Goal: Transaction & Acquisition: Purchase product/service

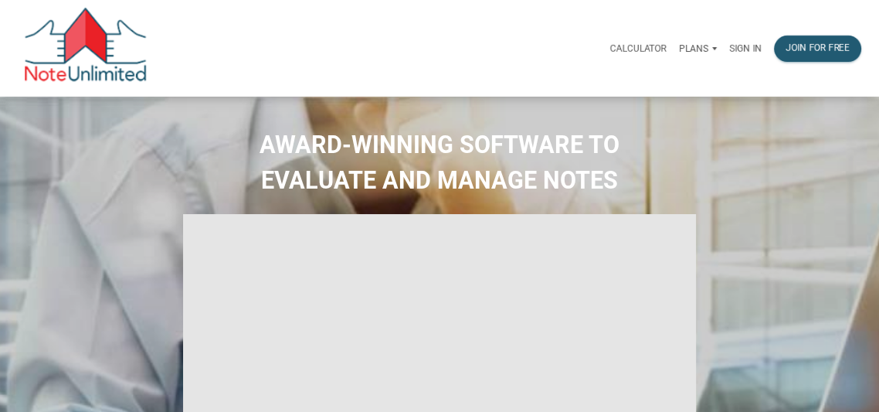
click at [741, 47] on p "Sign in" at bounding box center [745, 48] width 32 height 11
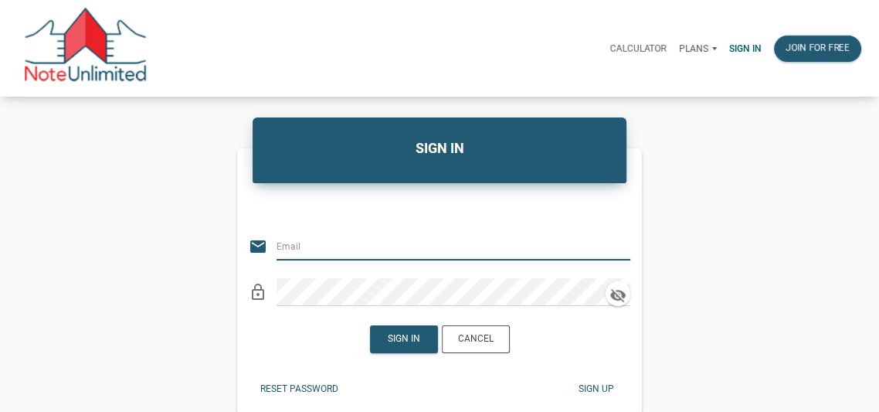
type input "luke@bringhomedenver.com"
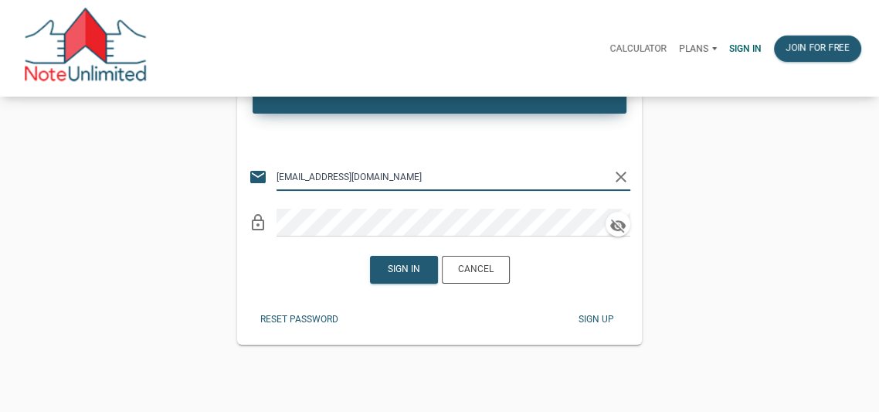
scroll to position [71, 0]
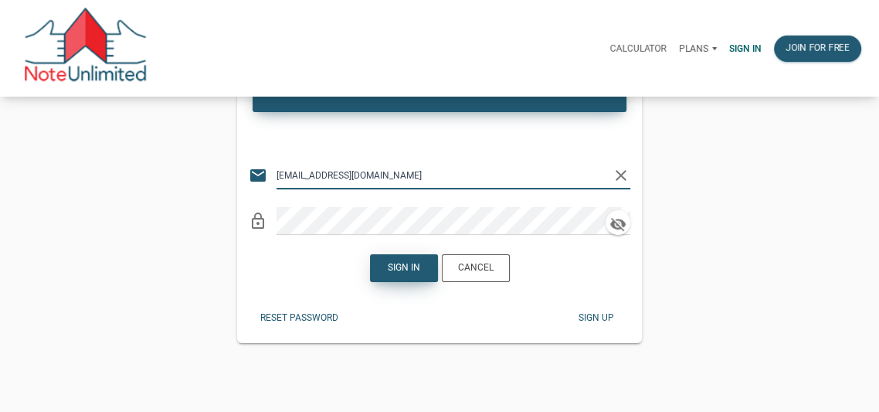
click at [397, 270] on div "Sign in" at bounding box center [404, 268] width 32 height 14
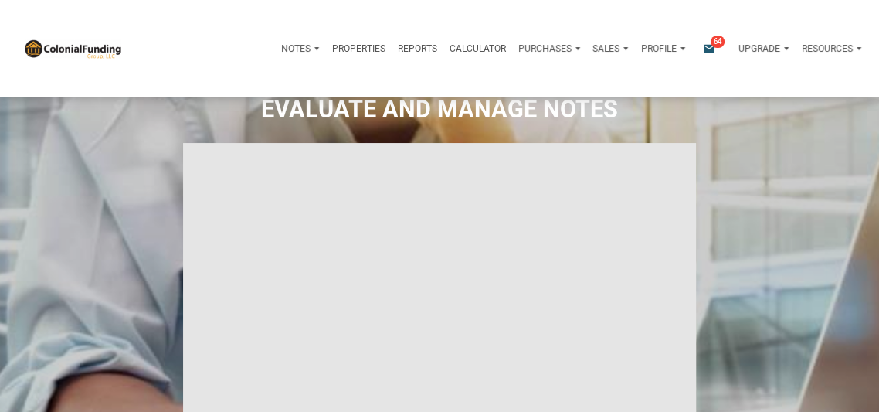
type input "Introduction to new features"
select select
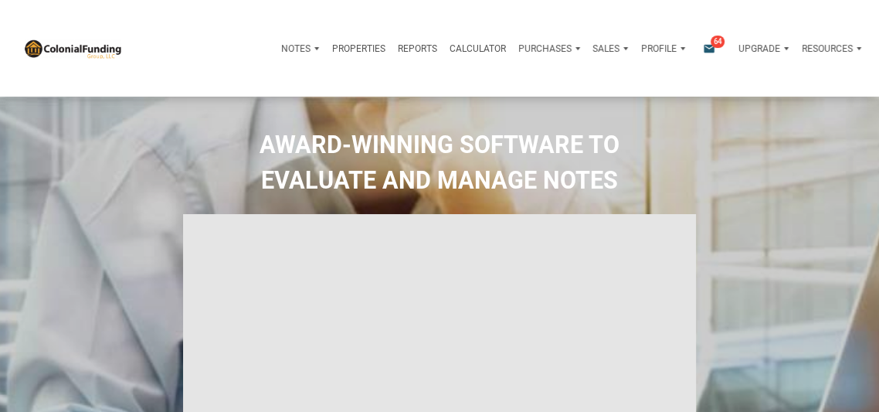
click at [704, 47] on icon "email" at bounding box center [709, 48] width 19 height 12
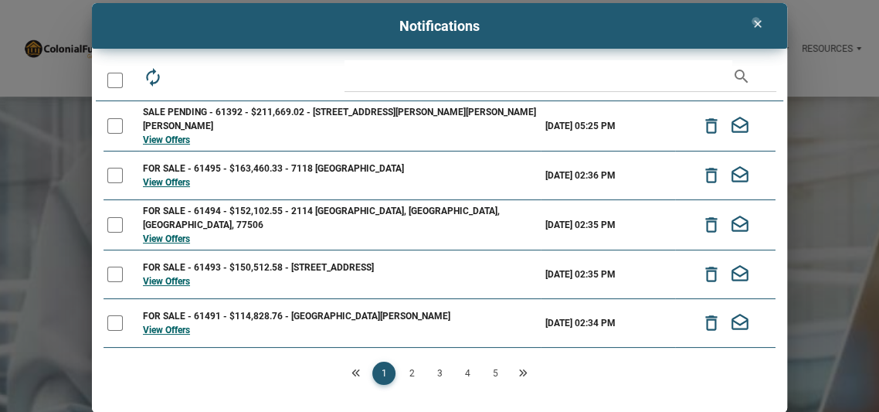
click at [755, 21] on icon "clear" at bounding box center [757, 24] width 19 height 12
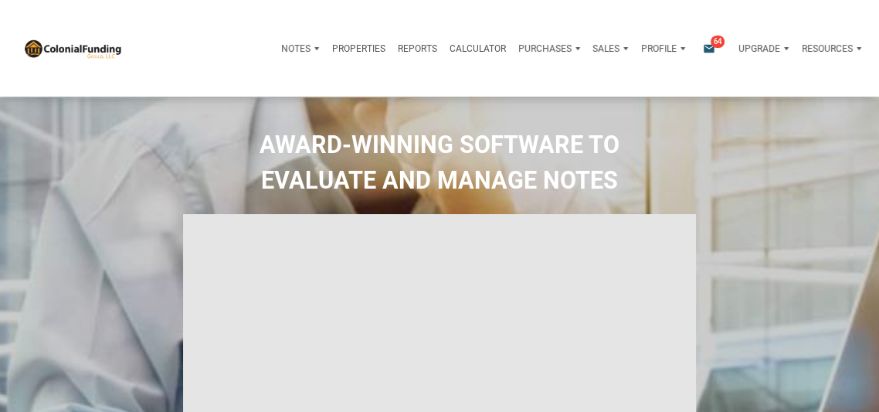
click at [310, 49] on p "Purchases" at bounding box center [295, 48] width 29 height 11
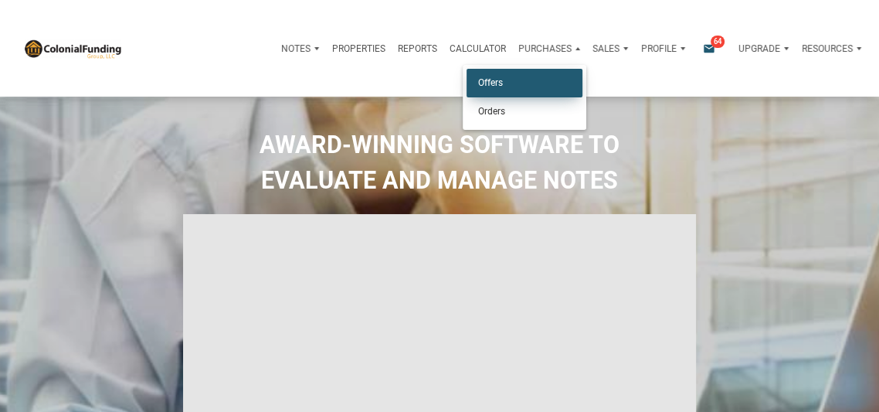
click at [484, 86] on link "Offers" at bounding box center [524, 83] width 116 height 29
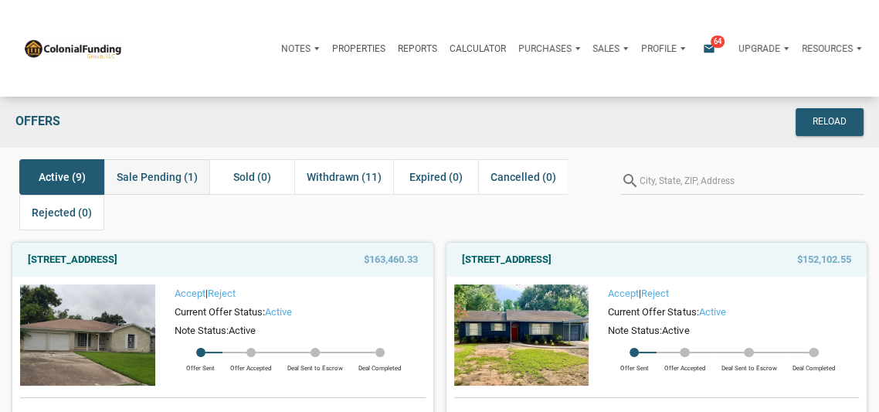
click at [158, 177] on span "Sale Pending (1)" at bounding box center [157, 177] width 81 height 19
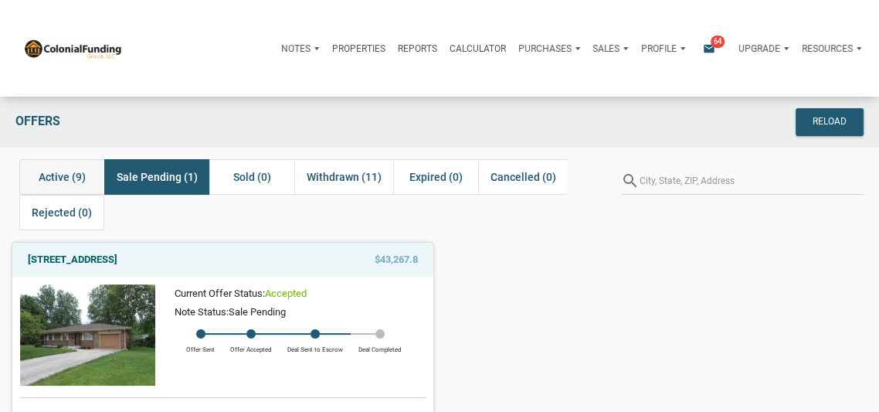
click at [60, 170] on span "Active (9)" at bounding box center [62, 177] width 47 height 19
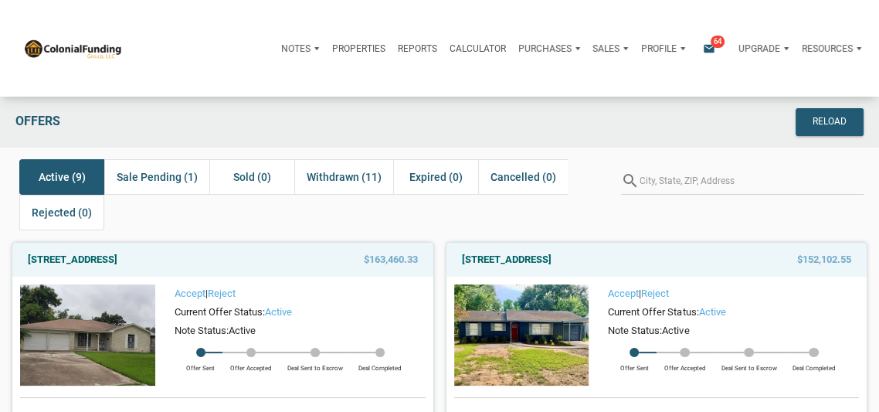
click at [527, 314] on img at bounding box center [521, 334] width 135 height 101
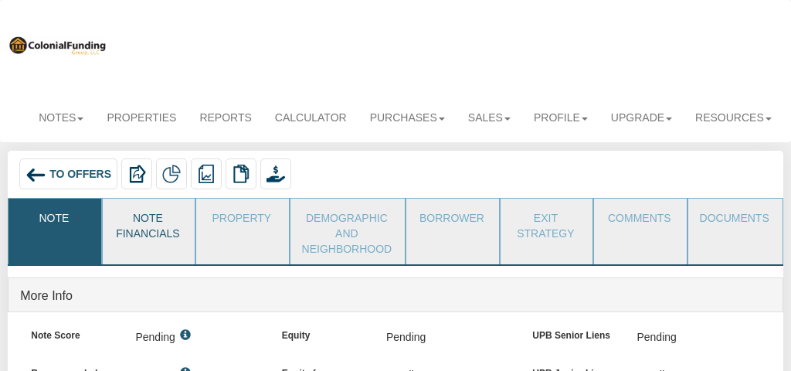
click at [153, 222] on link "Note Financials" at bounding box center [148, 223] width 90 height 50
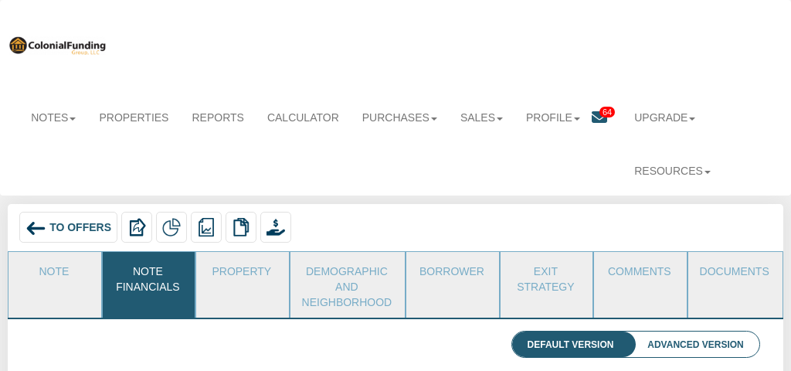
click at [73, 229] on span "To Offers" at bounding box center [80, 227] width 62 height 12
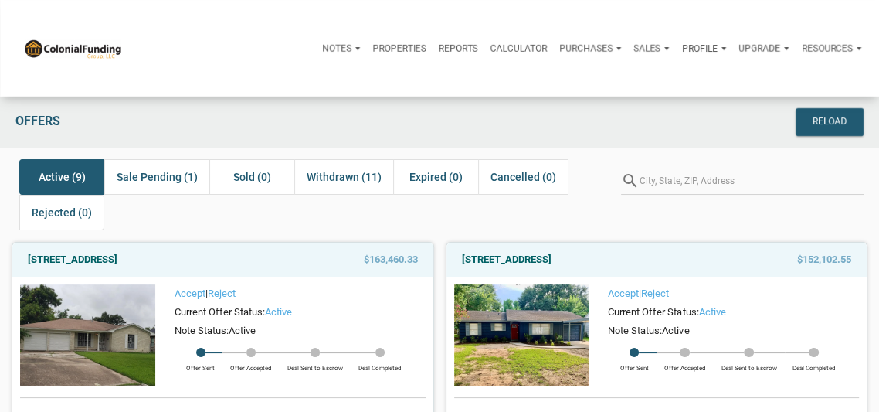
click at [700, 49] on p "Profile" at bounding box center [700, 48] width 36 height 11
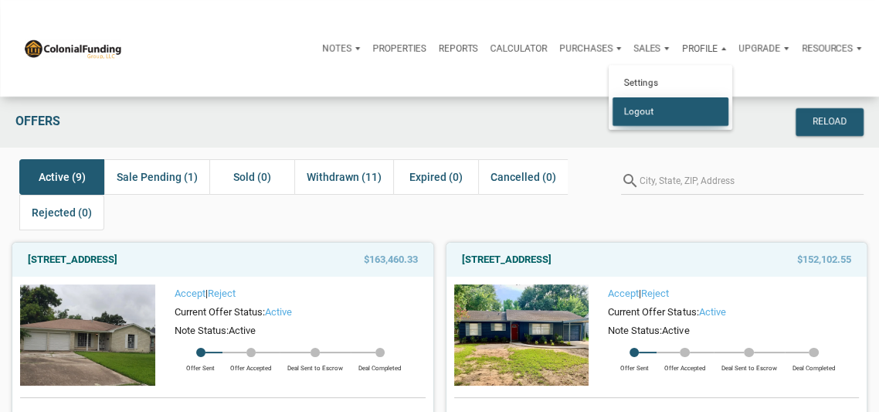
click at [652, 113] on link "Logout" at bounding box center [670, 111] width 116 height 29
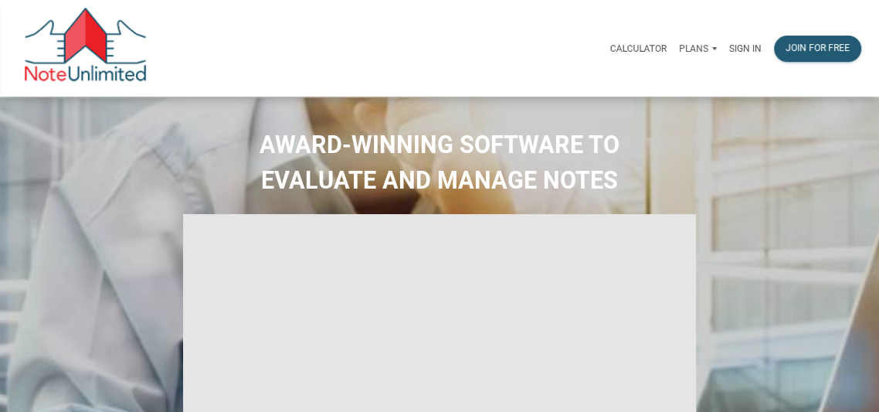
type input "Introduction to new features"
select select
